Goal: Information Seeking & Learning: Learn about a topic

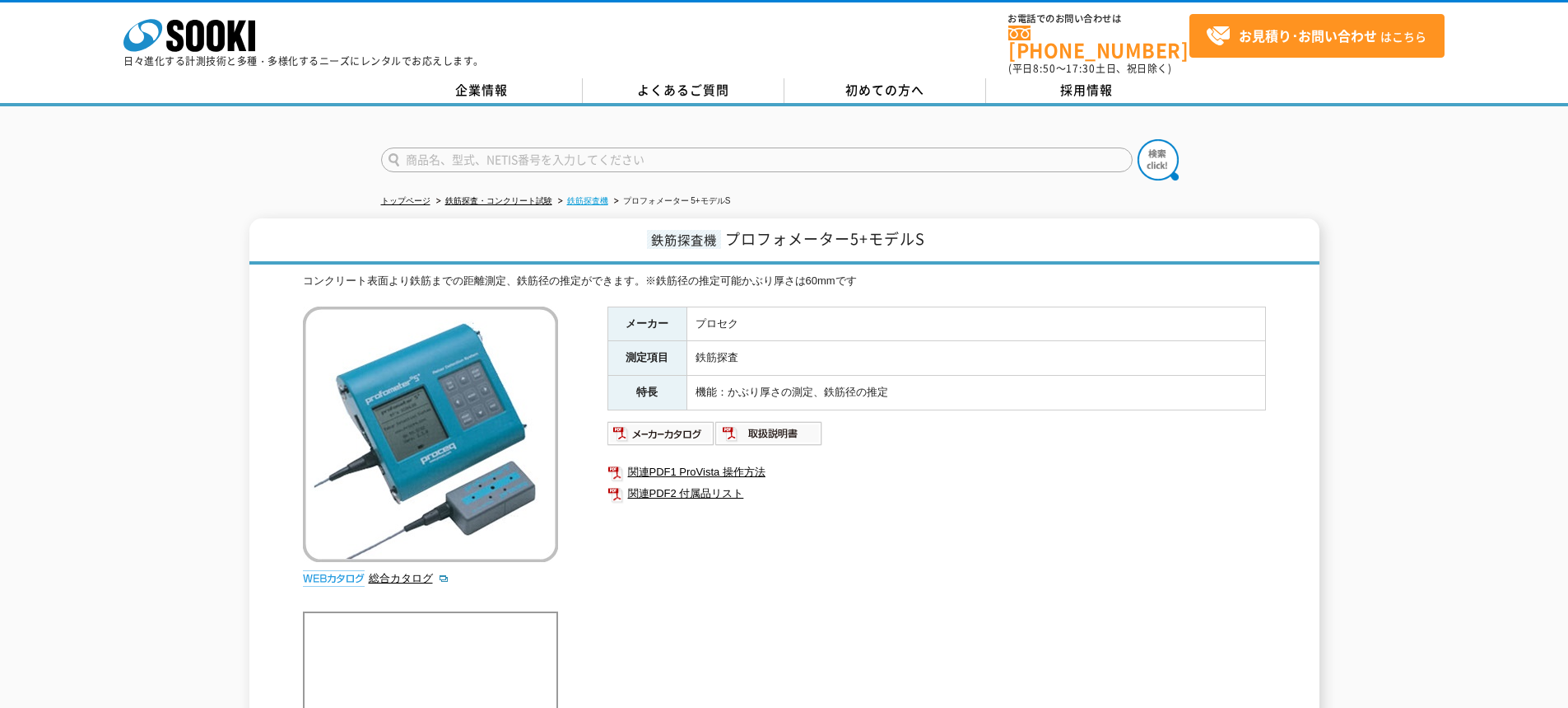
click at [596, 196] on link "鉄筋探査機" at bounding box center [588, 201] width 41 height 9
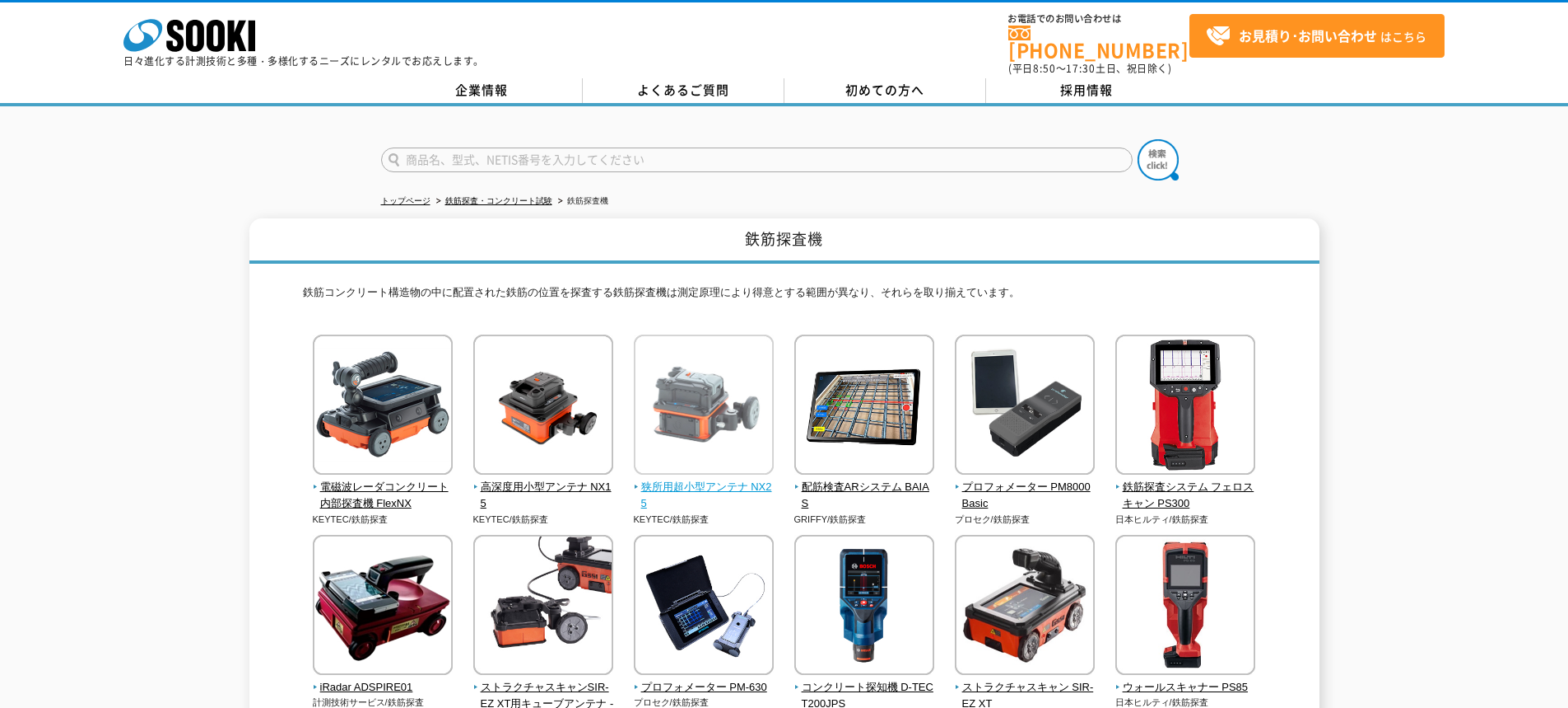
scroll to position [165, 0]
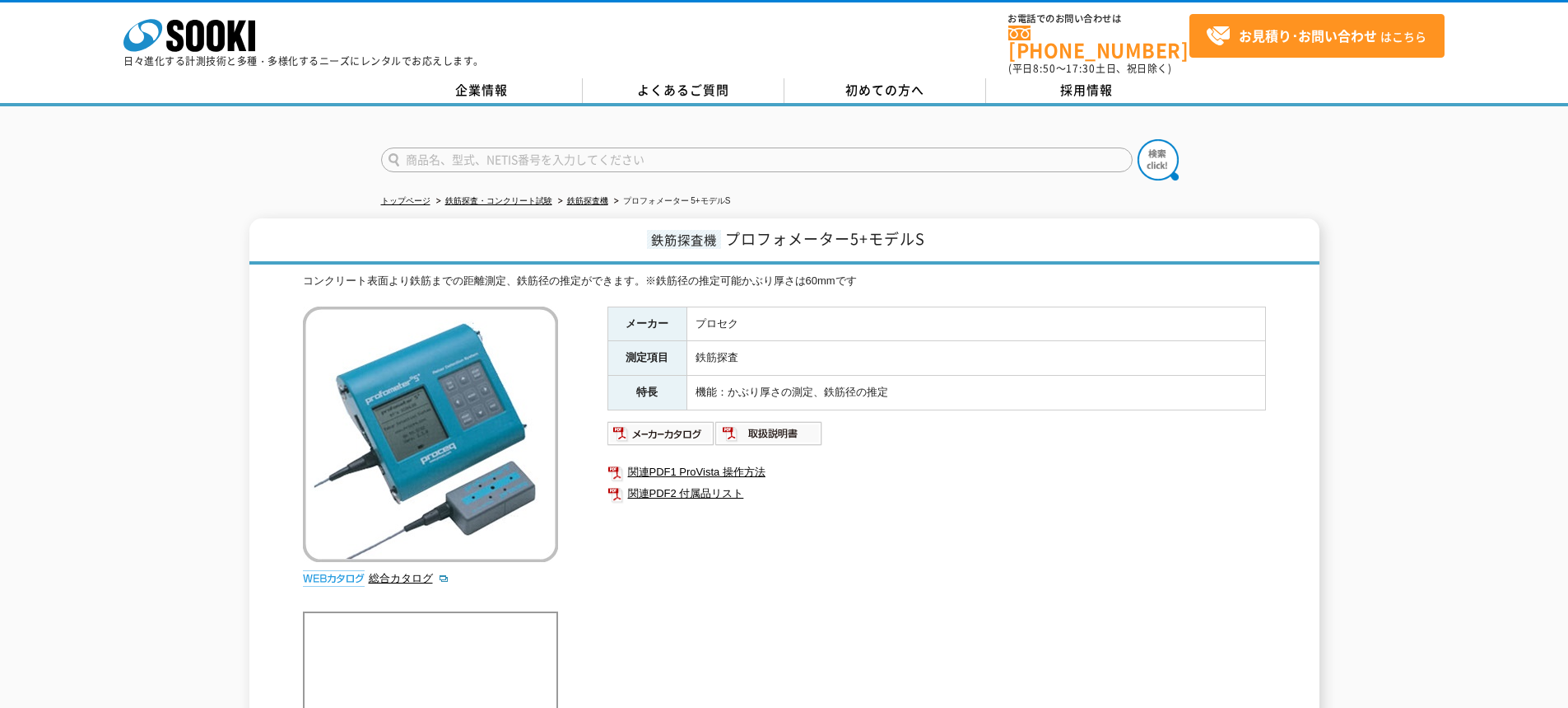
click at [104, 172] on div at bounding box center [784, 146] width 1568 height 79
click at [649, 148] on input "text" at bounding box center [757, 159] width 752 height 25
type input "EM-01A"
click at [1155, 147] on img at bounding box center [1158, 159] width 41 height 41
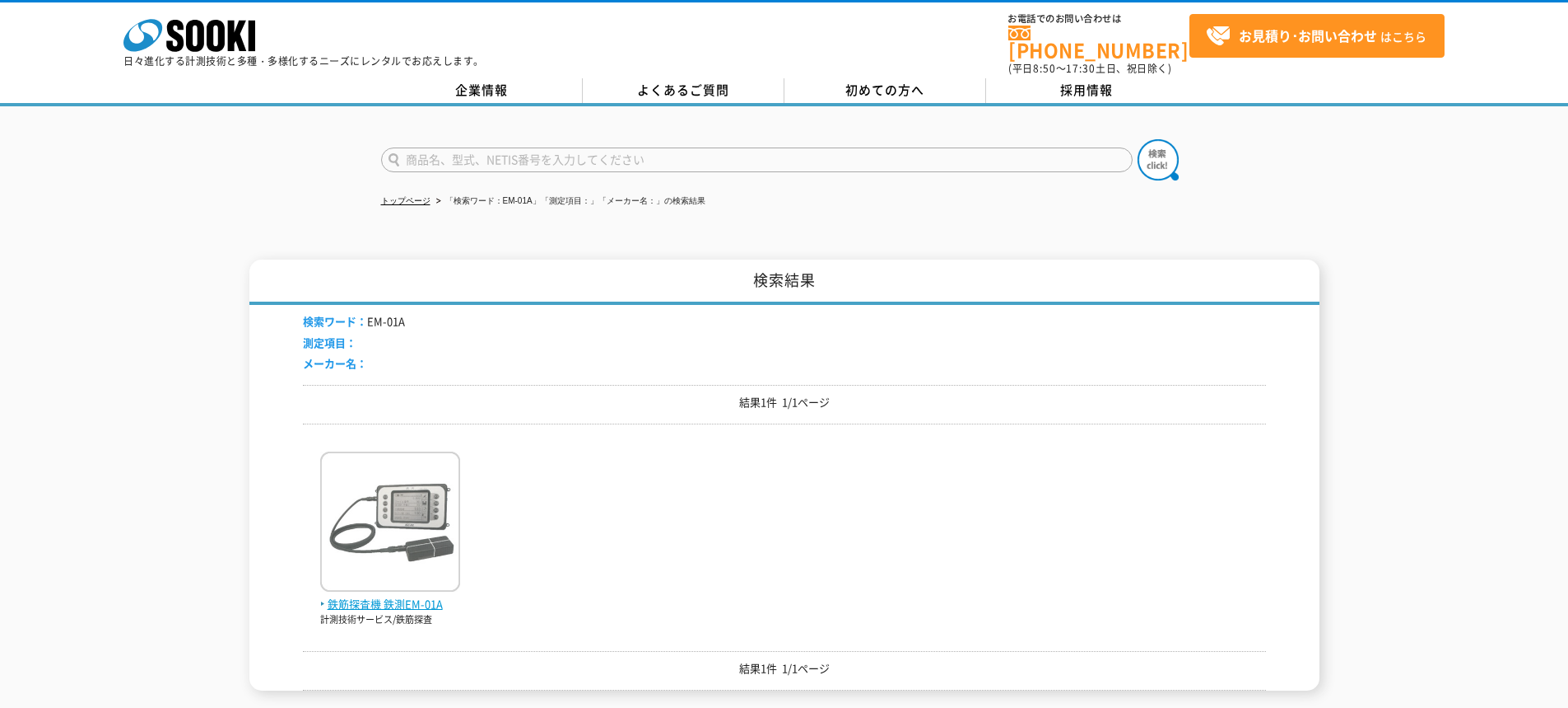
click at [426, 514] on img at bounding box center [391, 524] width 140 height 144
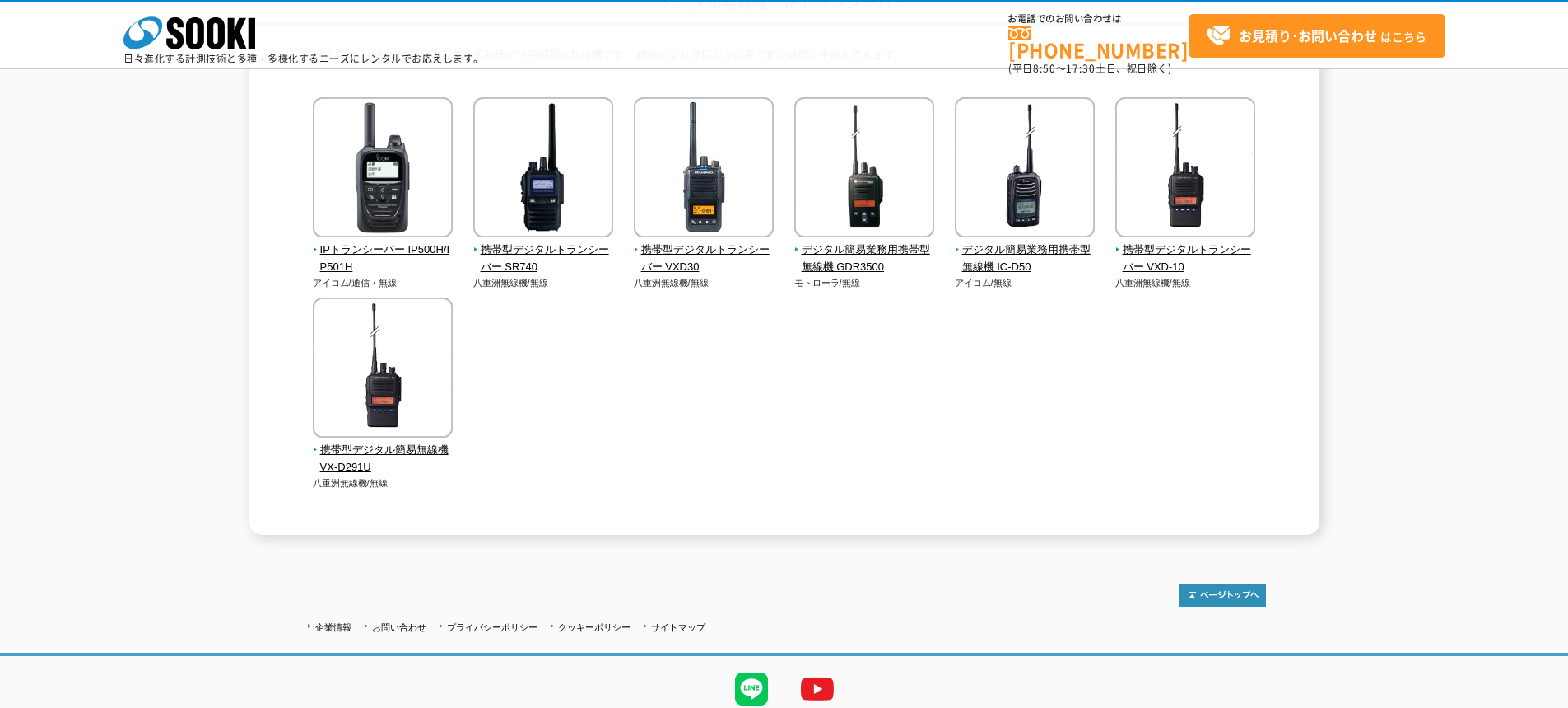
scroll to position [58, 0]
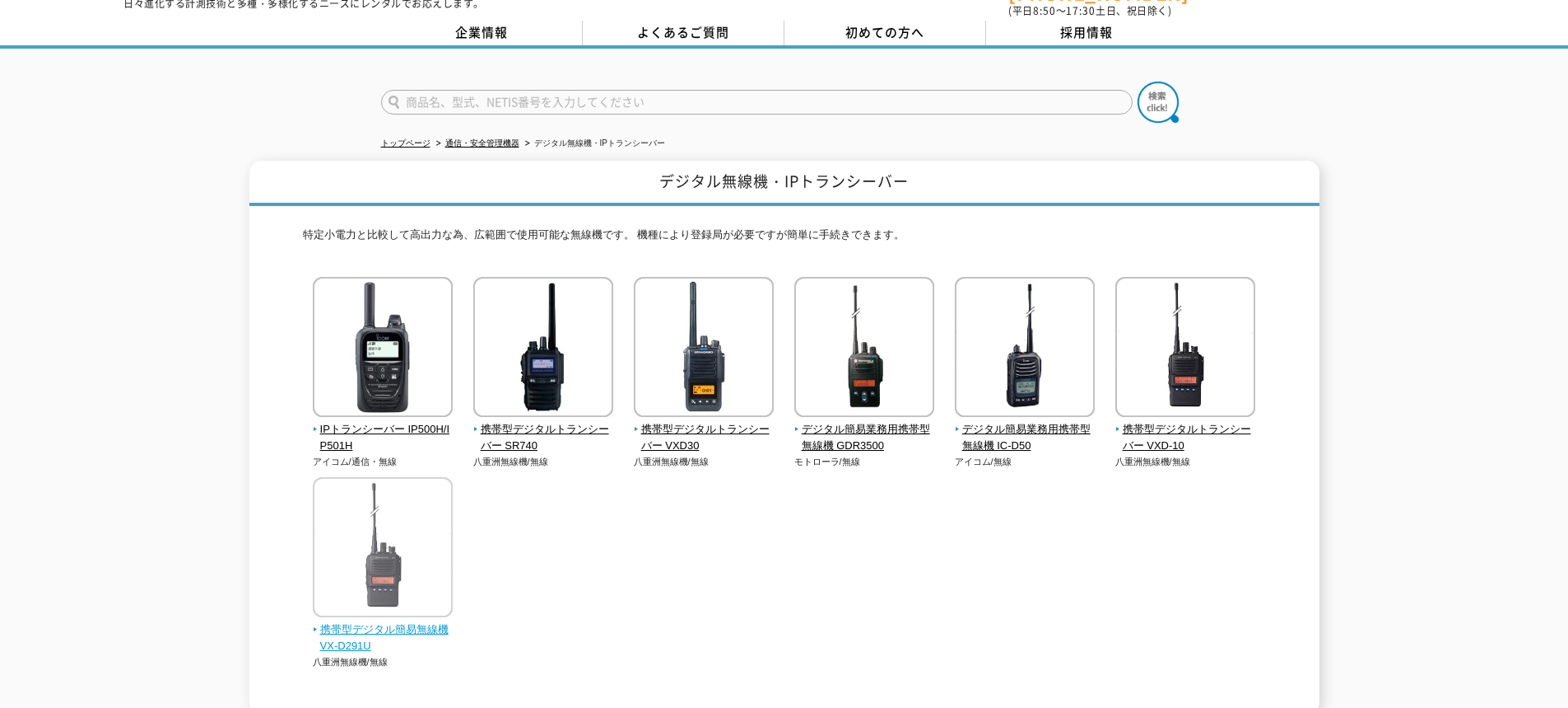
click at [391, 621] on span "携帯型デジタル簡易無線機 VX-D291U" at bounding box center [383, 639] width 141 height 35
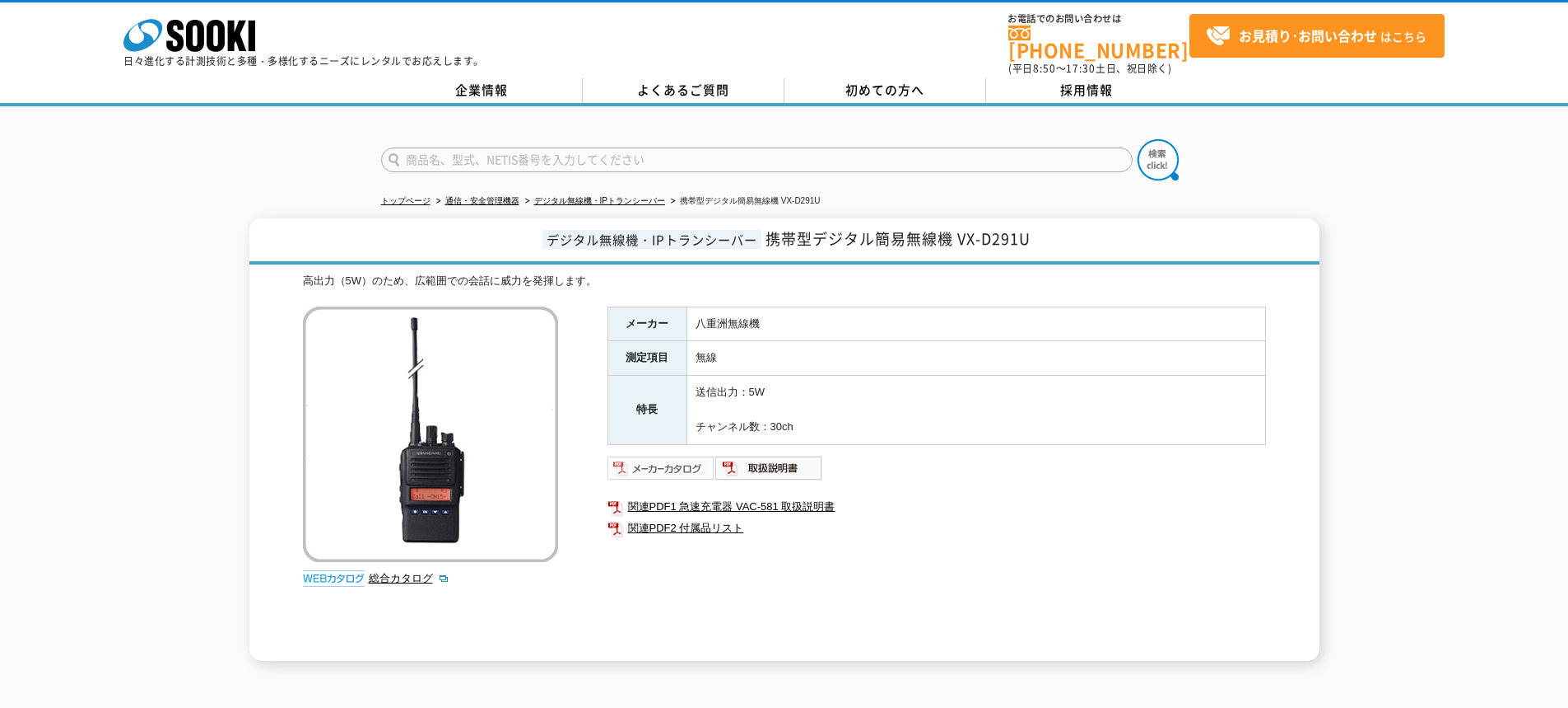
click at [677, 454] on img at bounding box center [661, 467] width 108 height 27
